Goal: Task Accomplishment & Management: Use online tool/utility

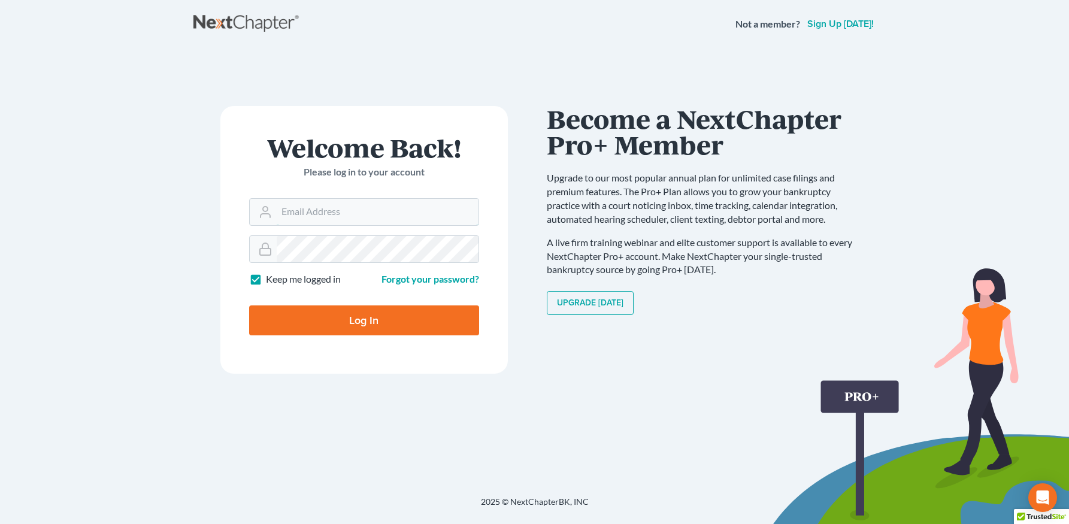
type input "[PERSON_NAME][EMAIL_ADDRESS][DOMAIN_NAME]"
click at [448, 317] on input "Log In" at bounding box center [364, 320] width 230 height 30
type input "Thinking..."
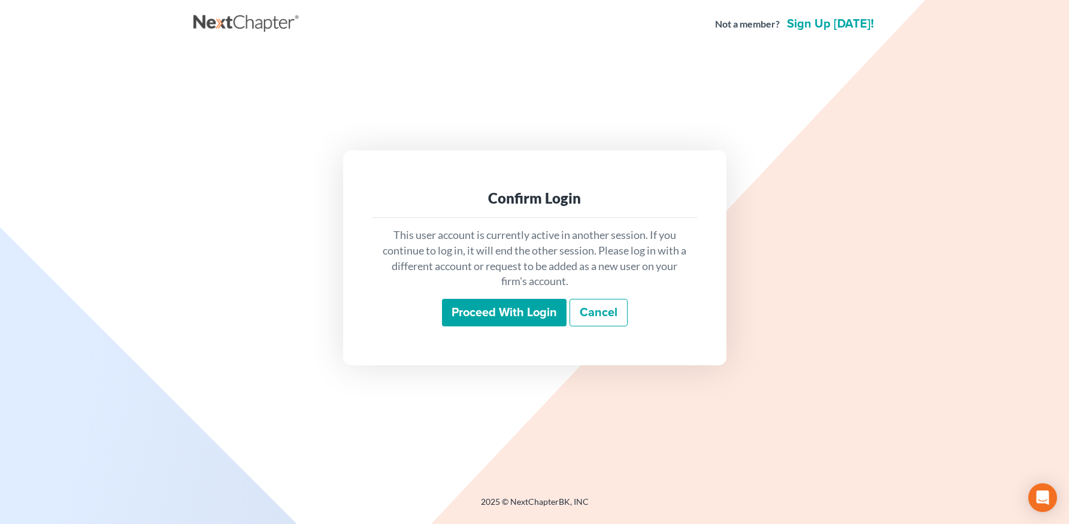
drag, startPoint x: 524, startPoint y: 320, endPoint x: 612, endPoint y: 360, distance: 96.2
click at [524, 320] on input "Proceed with login" at bounding box center [504, 313] width 125 height 28
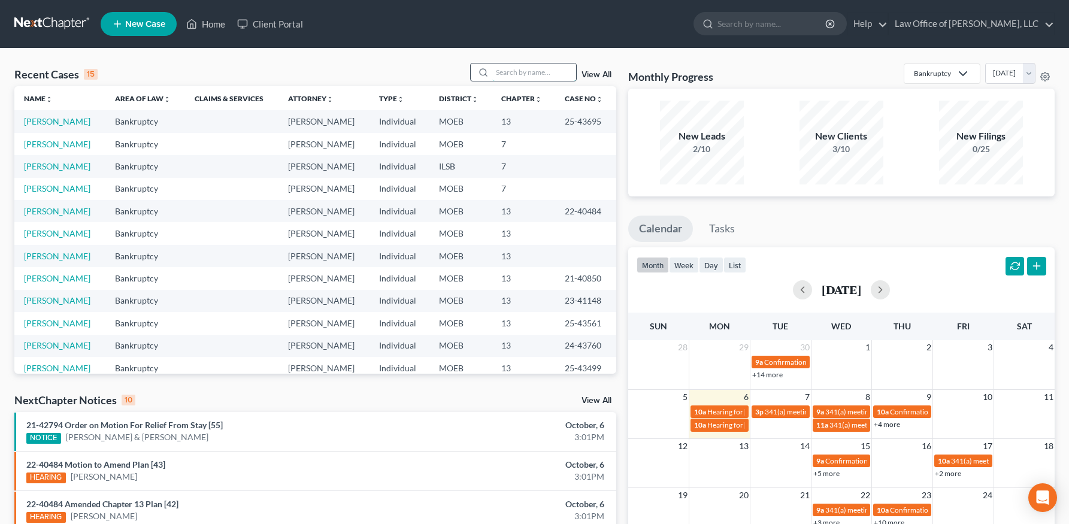
click at [544, 69] on input "search" at bounding box center [534, 71] width 84 height 17
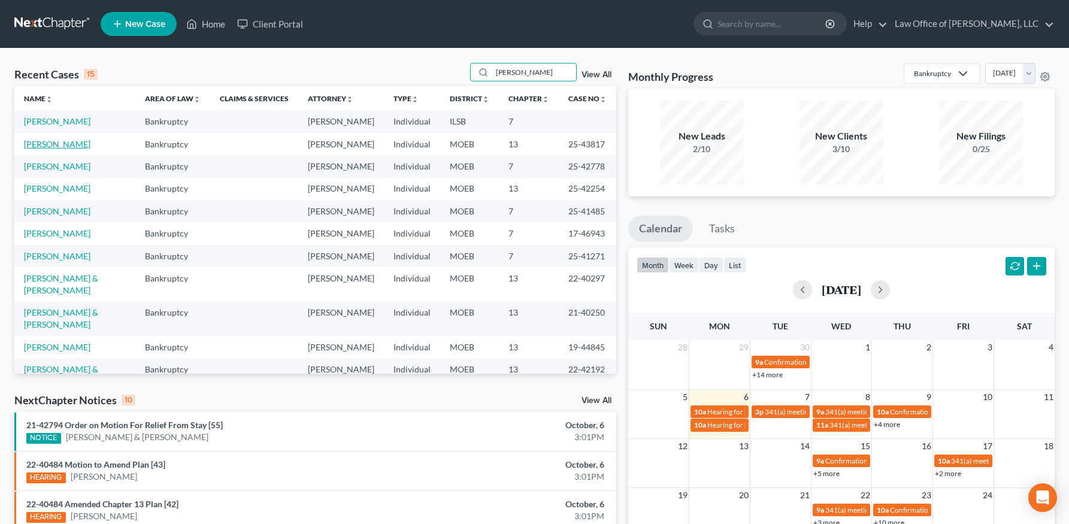
type input "johns"
click at [59, 140] on link "Johnson, Benjamin" at bounding box center [57, 144] width 66 height 10
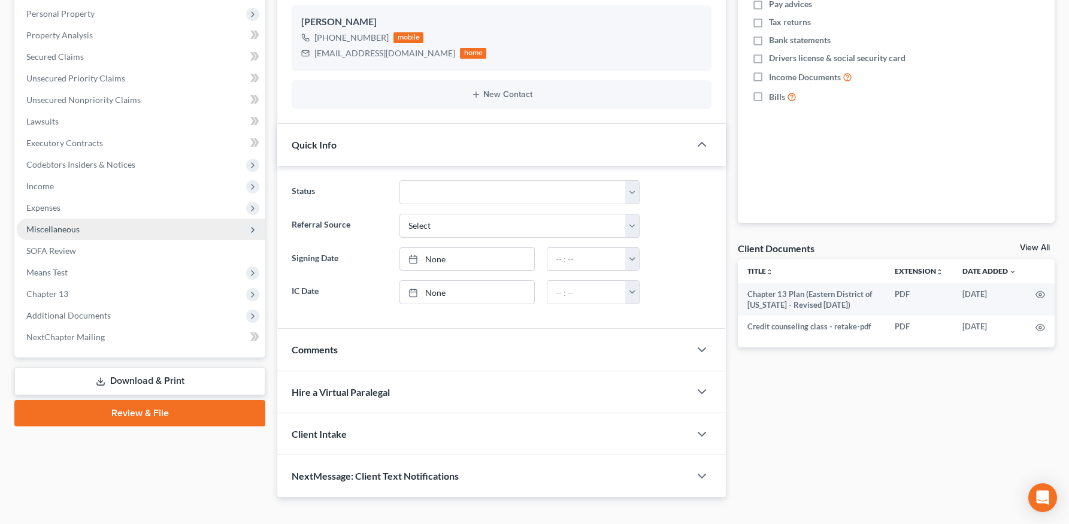
scroll to position [227, 0]
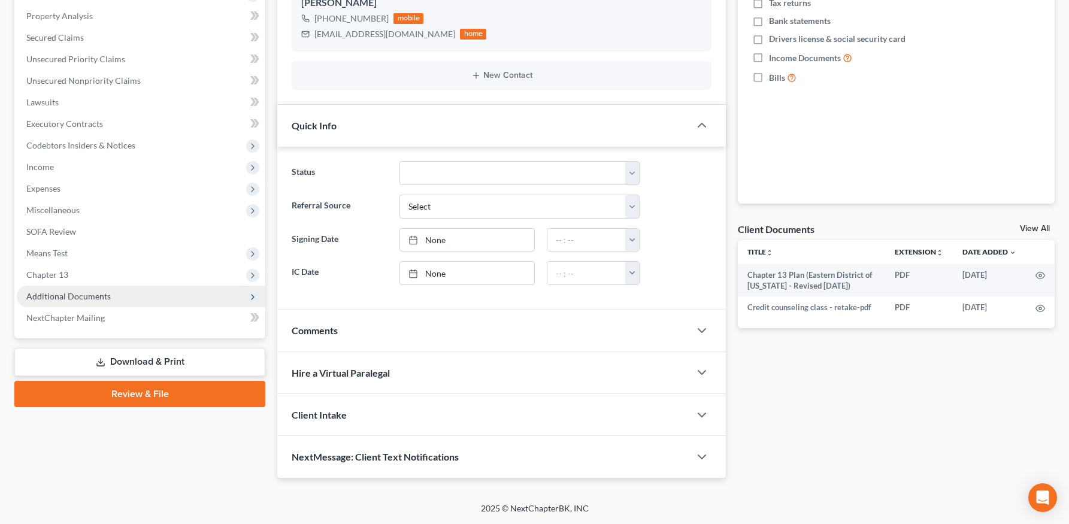
click at [91, 291] on span "Additional Documents" at bounding box center [68, 296] width 84 height 10
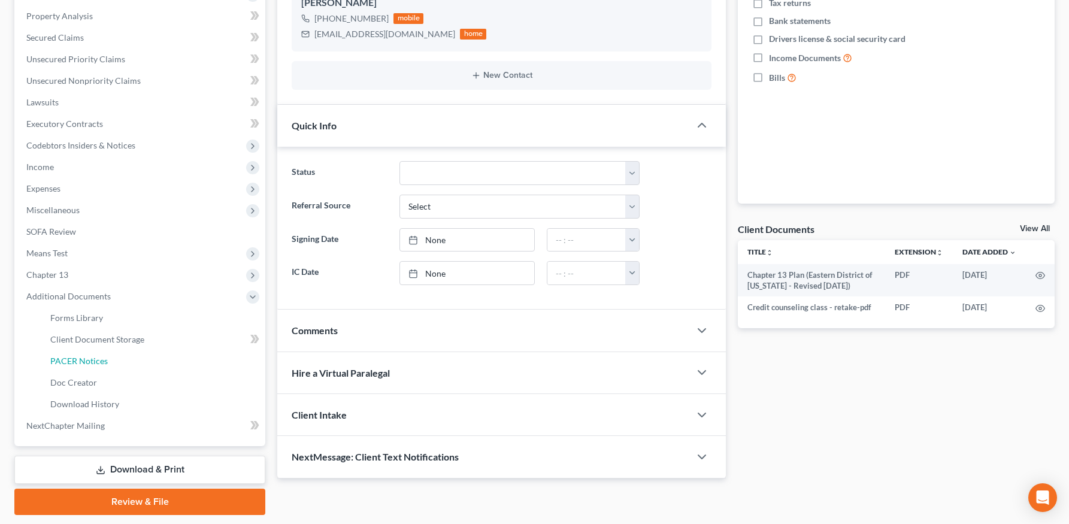
drag, startPoint x: 98, startPoint y: 359, endPoint x: 450, endPoint y: 355, distance: 352.1
click at [98, 359] on span "PACER Notices" at bounding box center [78, 361] width 57 height 10
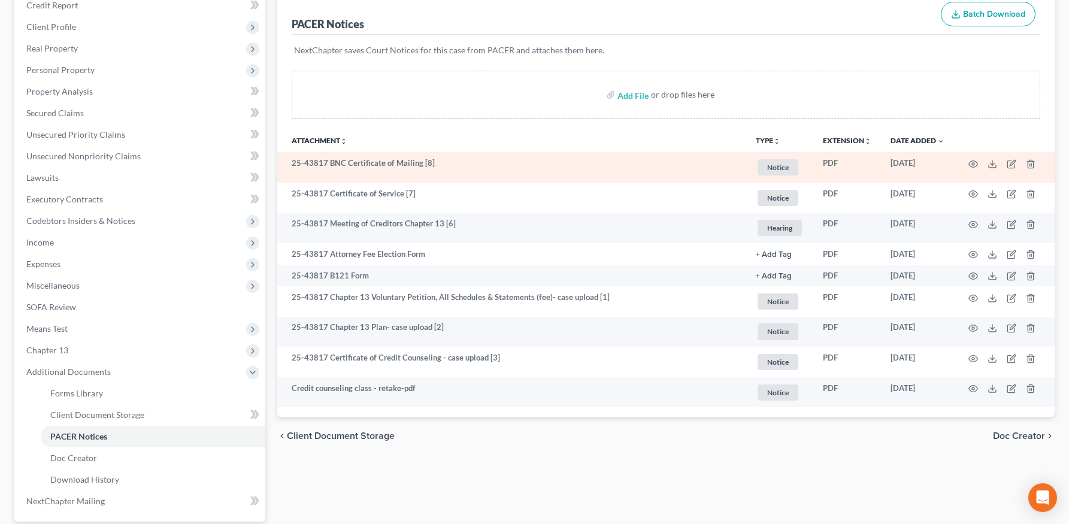
scroll to position [154, 0]
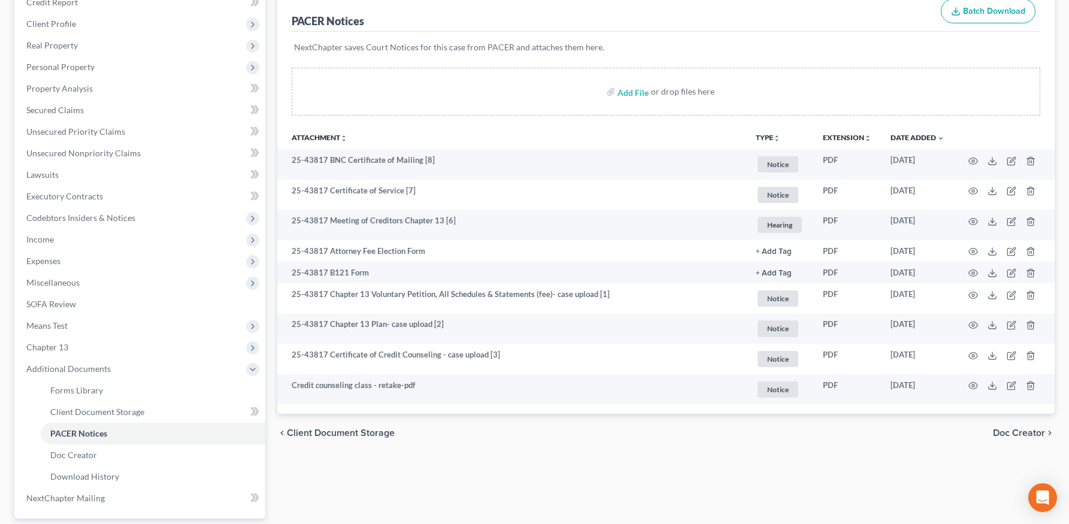
drag, startPoint x: 66, startPoint y: 68, endPoint x: 96, endPoint y: 100, distance: 44.1
click at [66, 68] on span "Personal Property" at bounding box center [60, 67] width 68 height 10
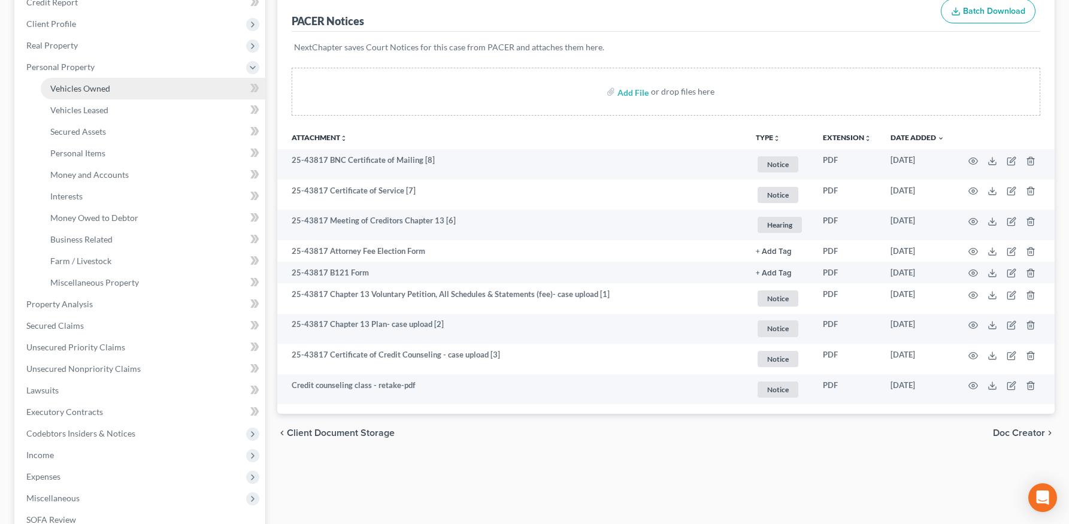
click at [105, 92] on span "Vehicles Owned" at bounding box center [80, 88] width 60 height 10
